Goal: Transaction & Acquisition: Purchase product/service

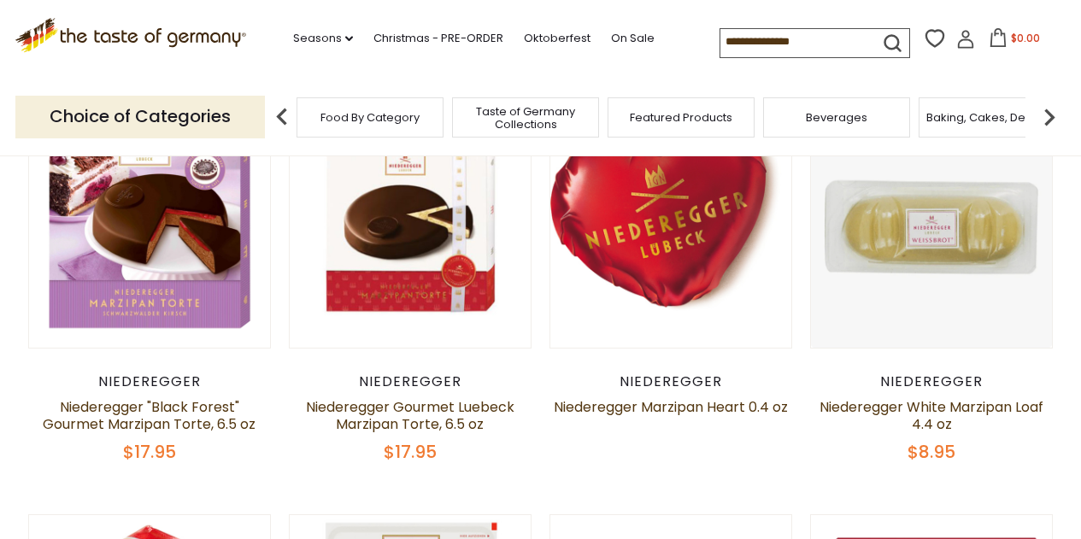
scroll to position [198, 0]
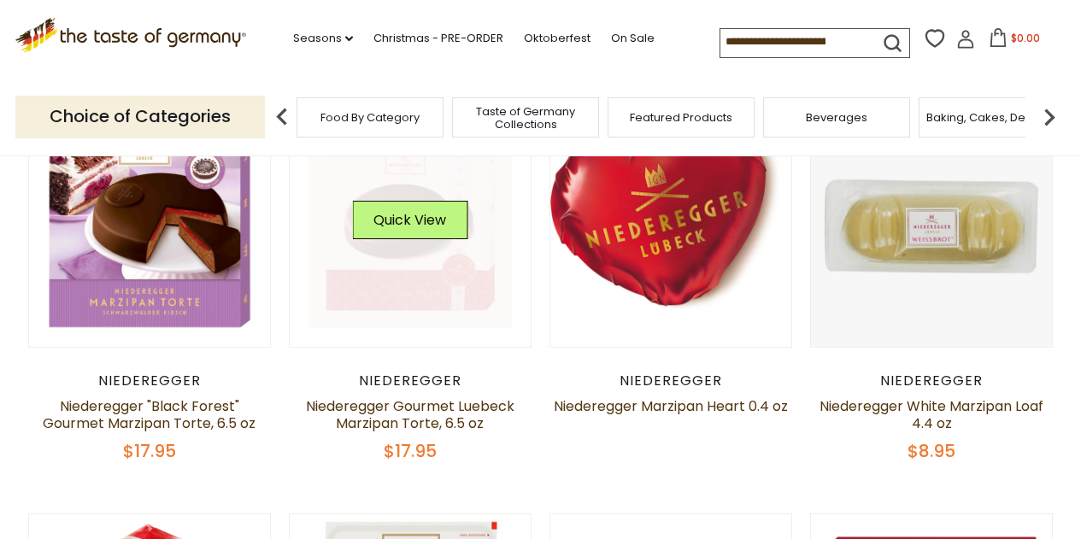
click at [373, 289] on link at bounding box center [410, 226] width 203 height 203
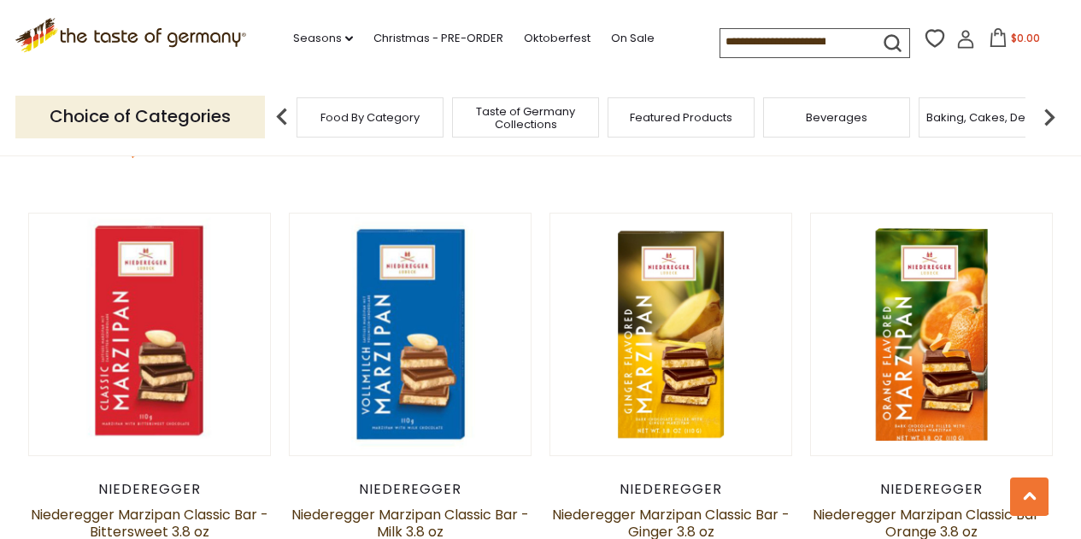
scroll to position [930, 0]
